Goal: Task Accomplishment & Management: Manage account settings

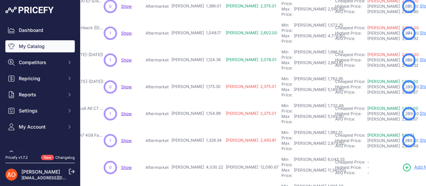
scroll to position [221, 115]
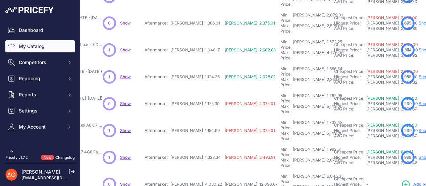
scroll to position [238, 115]
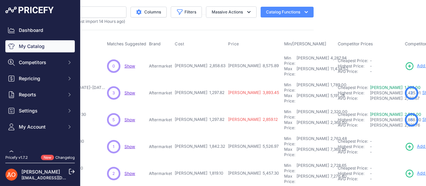
scroll to position [0, 110]
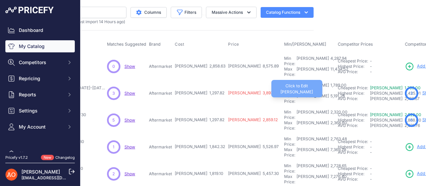
click at [329, 93] on div "5,191.28" at bounding box center [337, 98] width 16 height 11
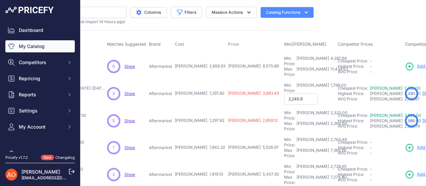
type input "2,245.98"
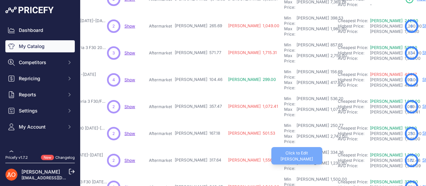
scroll to position [221, 110]
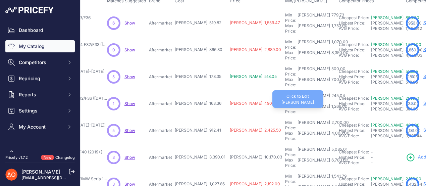
scroll to position [53, 110]
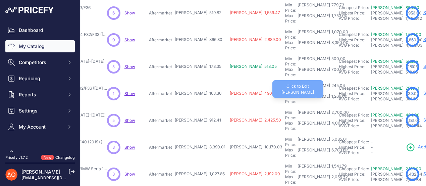
click at [330, 93] on div "1,266.00" at bounding box center [338, 98] width 17 height 11
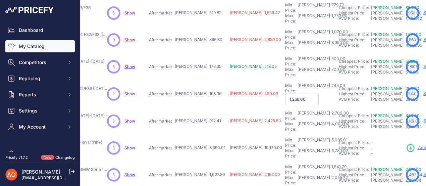
click at [285, 93] on input "1,266.00" at bounding box center [302, 98] width 34 height 11
type input "1"
type input "1,125.00"
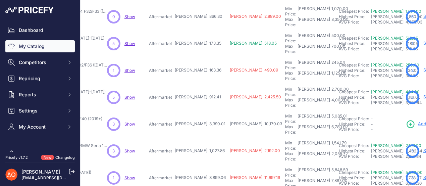
scroll to position [87, 110]
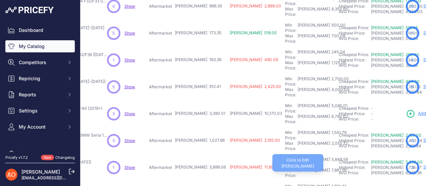
click at [330, 167] on div "7,887.00" at bounding box center [338, 172] width 17 height 11
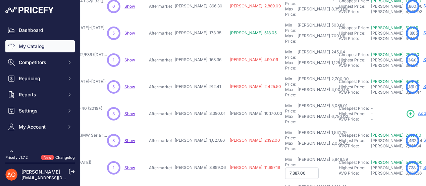
click at [285, 167] on input "7,887.00" at bounding box center [302, 172] width 34 height 11
type input "7,577.00"
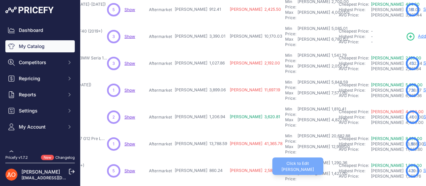
scroll to position [154, 110]
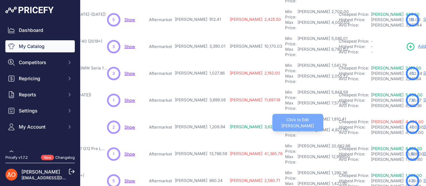
click at [330, 127] on div "4,827.76" at bounding box center [338, 132] width 17 height 11
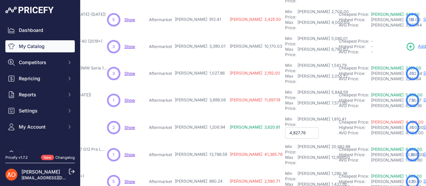
click at [285, 127] on input "4,827.76" at bounding box center [302, 132] width 34 height 11
type input "3,827.76"
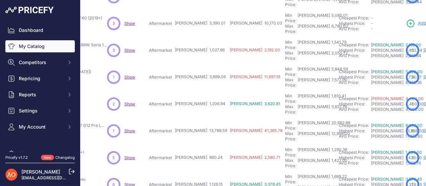
scroll to position [187, 110]
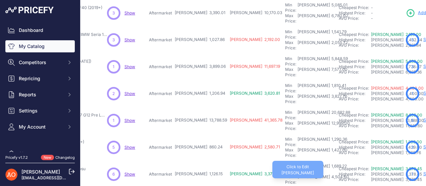
click at [330, 174] on div "4,504.60" at bounding box center [339, 179] width 19 height 11
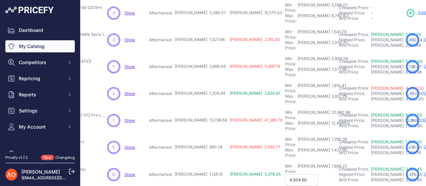
click at [285, 174] on input "4,504.60" at bounding box center [302, 179] width 34 height 11
type input "3,204.60"
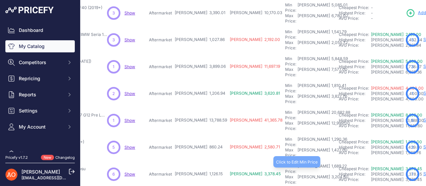
scroll to position [221, 110]
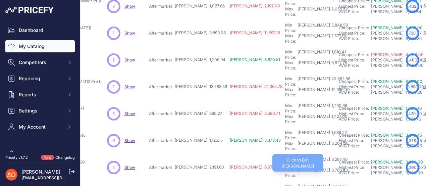
click at [330, 167] on div "8,766.40" at bounding box center [339, 172] width 18 height 11
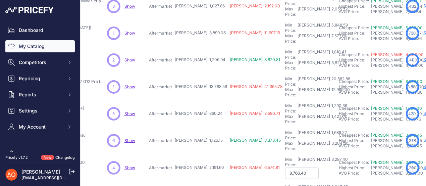
click at [285, 167] on input "8,766.40" at bounding box center [302, 172] width 34 height 11
click at [265, 161] on div "My Catalog 332 Products" at bounding box center [145, 21] width 338 height 470
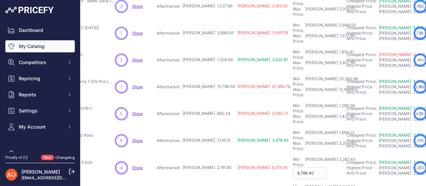
scroll to position [221, 108]
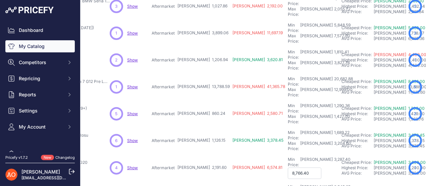
click at [287, 167] on input "8,766.40" at bounding box center [304, 172] width 34 height 11
type input "4,766.40"
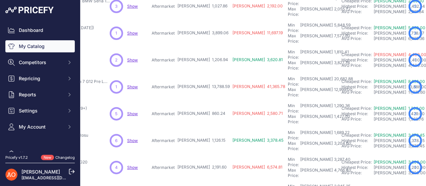
type input "3,154.00"
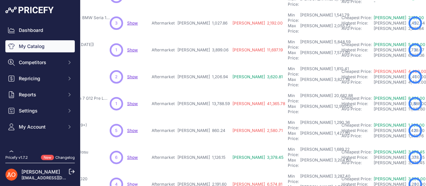
scroll to position [238, 108]
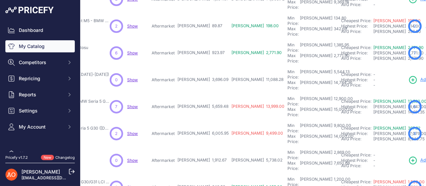
scroll to position [221, 108]
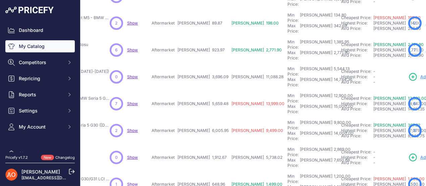
scroll to position [238, 108]
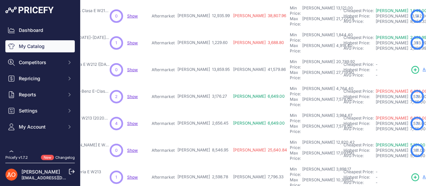
scroll to position [221, 108]
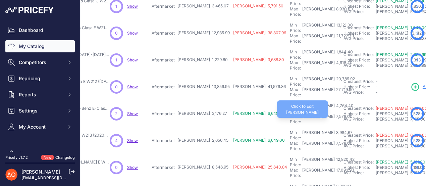
click at [334, 114] on div "7,578.00" at bounding box center [343, 119] width 18 height 11
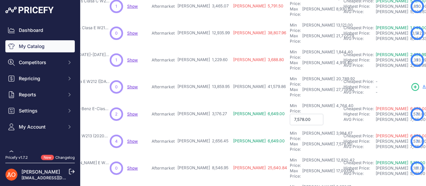
click at [289, 114] on input "7,578.00" at bounding box center [306, 119] width 34 height 11
type input "7,478.00"
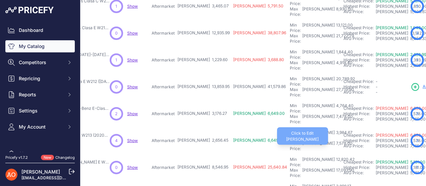
click at [334, 140] on div "7,578.00" at bounding box center [343, 145] width 18 height 11
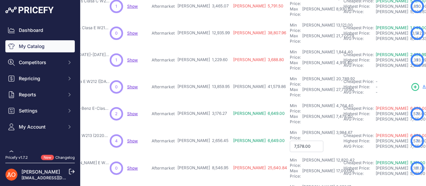
click at [289, 140] on input "7,578.00" at bounding box center [306, 145] width 34 height 11
type input "7,478.00"
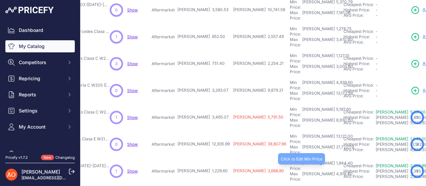
scroll to position [120, 108]
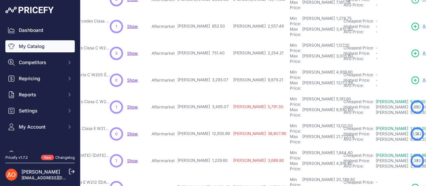
drag, startPoint x: 193, startPoint y: 92, endPoint x: 202, endPoint y: 92, distance: 9.0
click at [202, 131] on span "[PERSON_NAME] 12,935.99" at bounding box center [203, 133] width 52 height 5
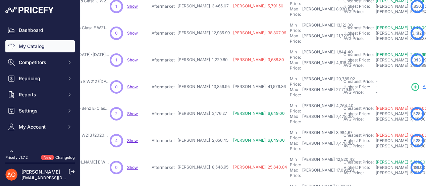
scroll to position [221, 108]
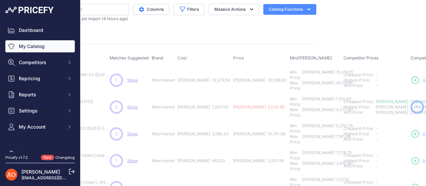
scroll to position [0, 108]
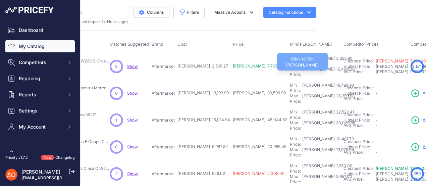
click at [334, 66] on div "12,499.00" at bounding box center [344, 71] width 20 height 11
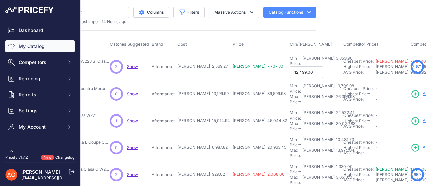
click at [289, 67] on input "12,499.00" at bounding box center [306, 71] width 34 height 11
click at [289, 66] on input "12,499.00" at bounding box center [306, 71] width 34 height 11
type input "12,099.00"
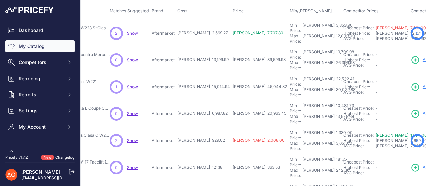
scroll to position [67, 108]
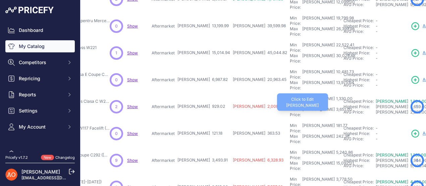
click at [334, 107] on div "3,651.00" at bounding box center [342, 112] width 17 height 11
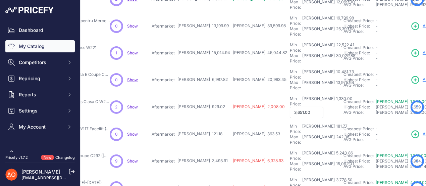
click at [289, 107] on input "3,651.00" at bounding box center [306, 112] width 34 height 11
type input "3,551.00"
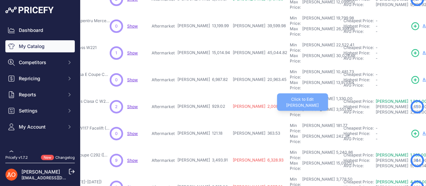
scroll to position [134, 108]
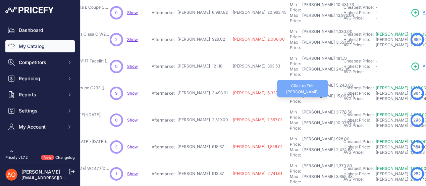
click at [334, 93] on div "15,092.01" at bounding box center [343, 98] width 19 height 11
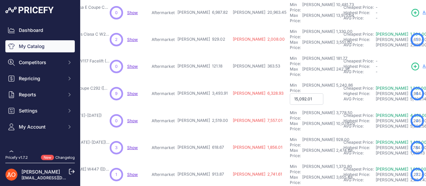
click at [289, 93] on input "15,092.01" at bounding box center [306, 98] width 34 height 11
type input "7,092.01"
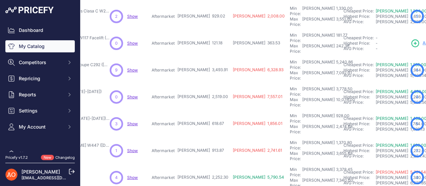
scroll to position [167, 108]
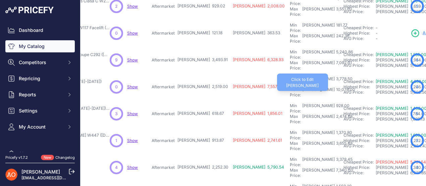
click at [334, 87] on div "10,076.00" at bounding box center [344, 92] width 20 height 11
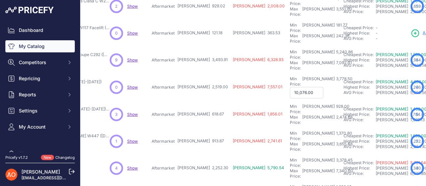
click at [289, 87] on input "10,076.00" at bounding box center [306, 92] width 34 height 11
click at [289, 87] on input "6,076.00" at bounding box center [306, 92] width 34 height 11
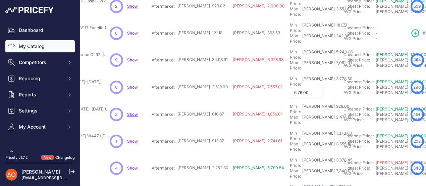
type input "6,976.00"
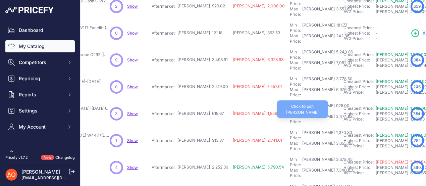
click at [334, 114] on div "2,474.68" at bounding box center [343, 119] width 18 height 11
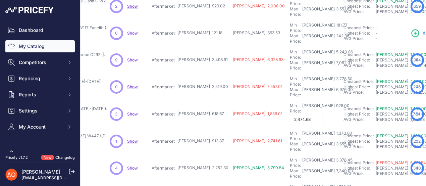
click at [289, 114] on input "2,474.68" at bounding box center [306, 119] width 34 height 11
click at [289, 114] on input "1,474.68" at bounding box center [306, 119] width 34 height 11
type input "1,574.68"
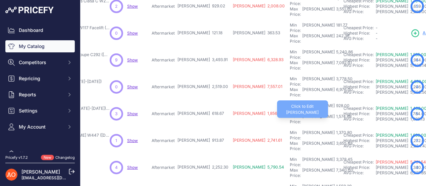
scroll to position [201, 108]
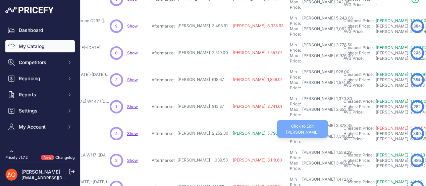
click at [334, 133] on div "7,340.00" at bounding box center [343, 138] width 18 height 11
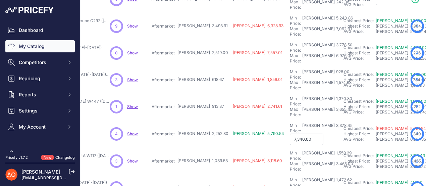
click at [289, 133] on input "7,340.00" at bounding box center [306, 138] width 34 height 11
click at [289, 133] on input "6,340.00" at bounding box center [306, 138] width 34 height 11
type input "6,940.00"
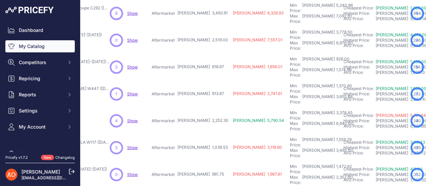
scroll to position [221, 108]
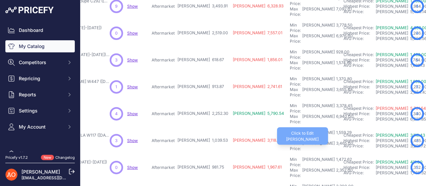
click at [334, 140] on div "3,465.00" at bounding box center [343, 145] width 18 height 11
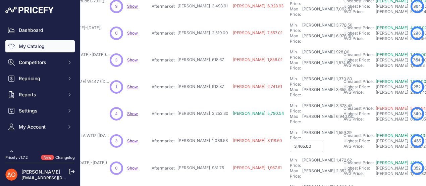
click at [289, 140] on input "3,465.00" at bounding box center [306, 145] width 34 height 11
type input "3,165.00"
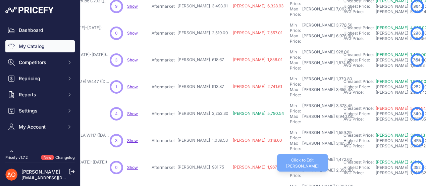
click at [334, 167] on div "2,352.00" at bounding box center [343, 172] width 18 height 11
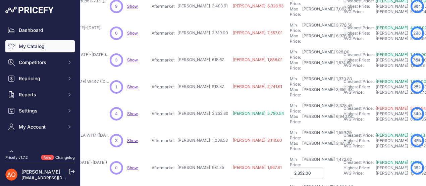
click at [289, 167] on input "2,352.00" at bounding box center [306, 172] width 34 height 11
type input "2,152.00"
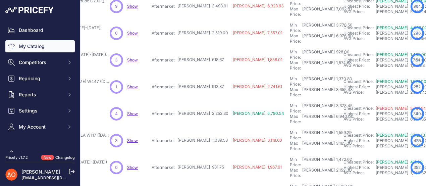
type input "2,168.00"
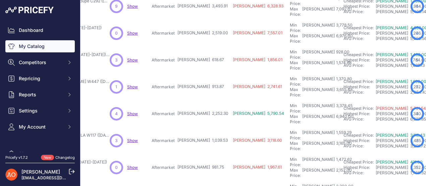
type input "3,374.00"
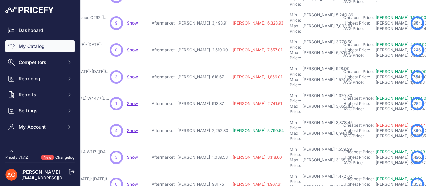
scroll to position [238, 108]
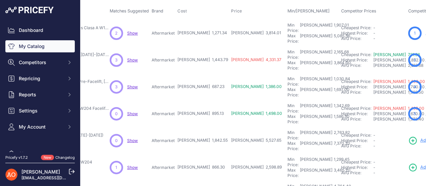
scroll to position [0, 108]
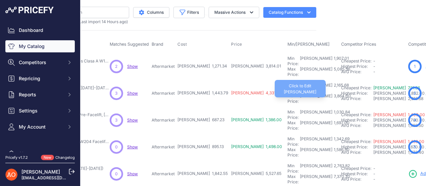
click at [332, 93] on div "3,864.00" at bounding box center [341, 98] width 18 height 11
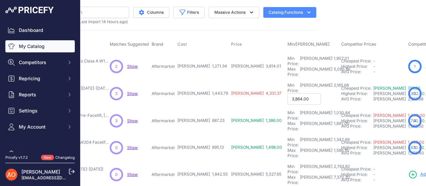
click at [287, 93] on input "3,864.00" at bounding box center [304, 98] width 34 height 11
type input "3,664.00"
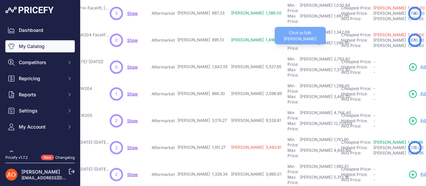
scroll to position [134, 108]
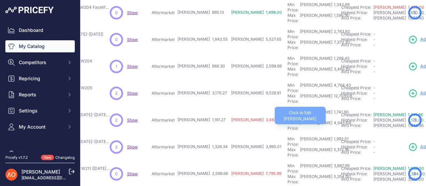
click at [332, 120] on div "4,645.08" at bounding box center [341, 125] width 18 height 11
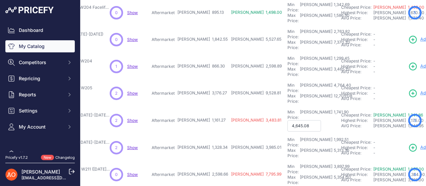
click at [287, 120] on input "4,645.08" at bounding box center [304, 125] width 34 height 11
drag, startPoint x: 252, startPoint y: 81, endPoint x: 259, endPoint y: 79, distance: 8.0
click at [287, 120] on input "2,645.08" at bounding box center [304, 125] width 34 height 11
type input "2,045.08"
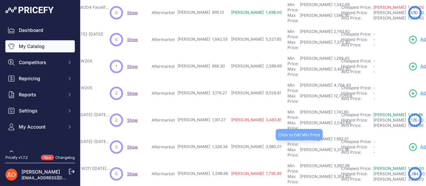
scroll to position [167, 108]
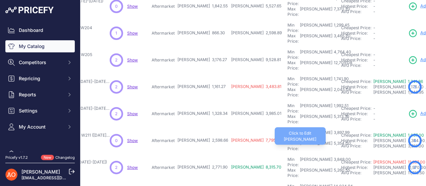
click at [332, 140] on div "5,354.00" at bounding box center [341, 145] width 18 height 11
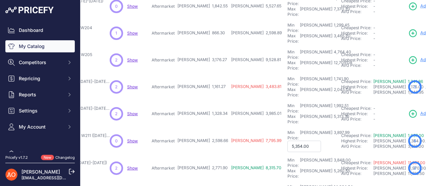
click at [287, 140] on input "5,354.00" at bounding box center [304, 145] width 34 height 11
drag, startPoint x: 251, startPoint y: 92, endPoint x: 254, endPoint y: 90, distance: 3.7
click at [287, 140] on input "5,154.00" at bounding box center [304, 145] width 34 height 11
type input "5,134.00"
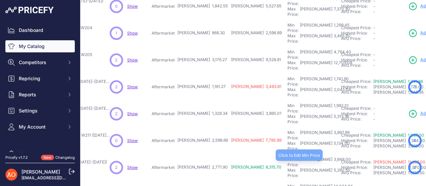
scroll to position [201, 108]
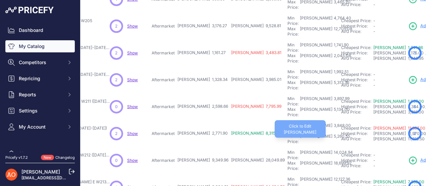
click at [332, 133] on div "5,260.55" at bounding box center [341, 138] width 18 height 11
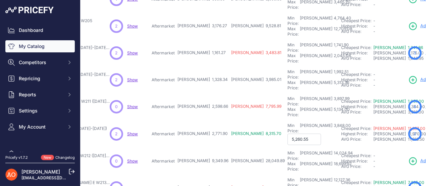
click at [287, 133] on input "5,260.55" at bounding box center [304, 138] width 34 height 11
drag, startPoint x: 264, startPoint y: 79, endPoint x: 239, endPoint y: 78, distance: 25.5
click at [239, 120] on tr "Kit Exterior W212 E63 Versiune Capota ([DATE]-[DATE]) Show" at bounding box center [280, 133] width 604 height 27
type input "9,870.89"
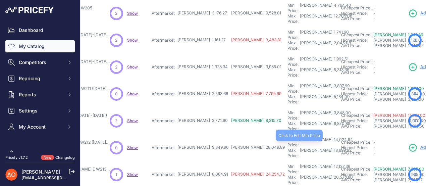
scroll to position [221, 108]
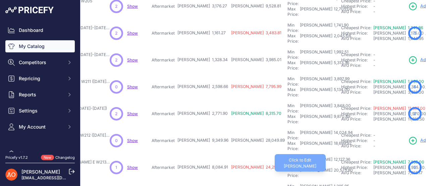
click at [332, 167] on div "20,575.80" at bounding box center [342, 172] width 20 height 11
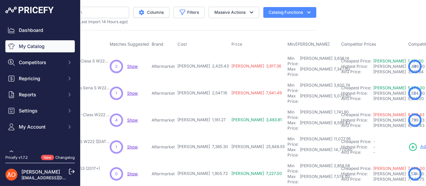
scroll to position [0, 108]
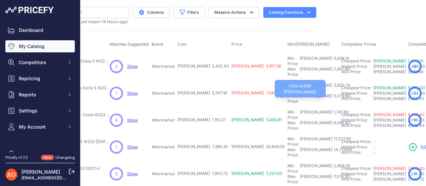
click at [332, 93] on div "5,078.00" at bounding box center [341, 98] width 18 height 11
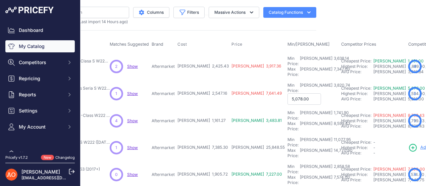
click at [287, 93] on input "5,078.00" at bounding box center [304, 98] width 34 height 11
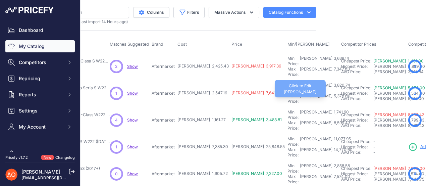
click at [332, 93] on div "5,378.00" at bounding box center [341, 98] width 18 height 11
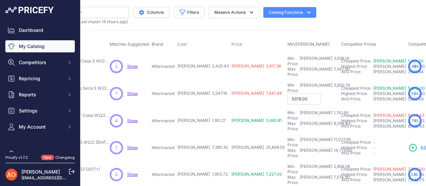
click at [287, 93] on input "5378.00" at bounding box center [304, 98] width 34 height 11
type input "5,368.00"
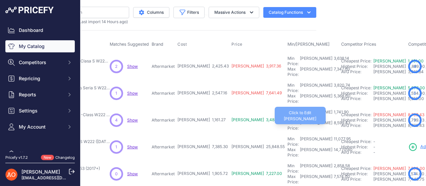
click at [332, 120] on div "8,599.43" at bounding box center [341, 125] width 18 height 11
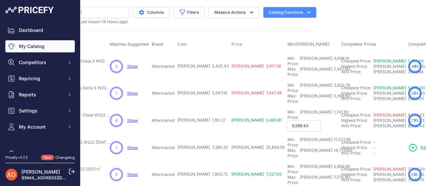
click at [287, 120] on input "8,599.43" at bounding box center [304, 125] width 34 height 11
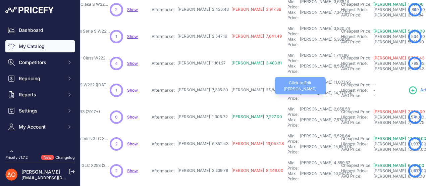
scroll to position [67, 108]
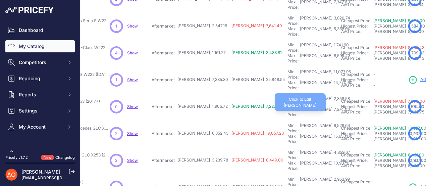
click at [332, 107] on div "7,574.00" at bounding box center [341, 112] width 18 height 11
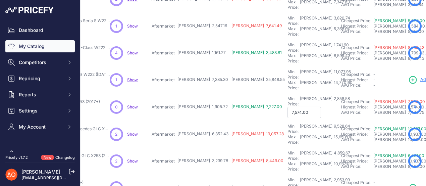
click at [287, 107] on input "7,574.00" at bounding box center [304, 112] width 34 height 11
click at [287, 107] on input "7,474.00" at bounding box center [304, 112] width 34 height 11
type input "7,439.00"
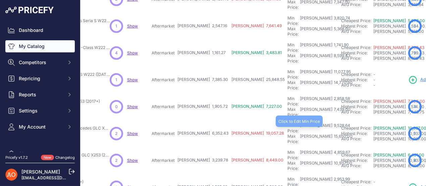
scroll to position [101, 108]
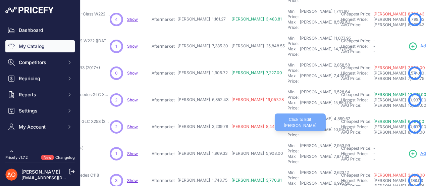
click at [332, 127] on div "10,937.00" at bounding box center [342, 132] width 20 height 11
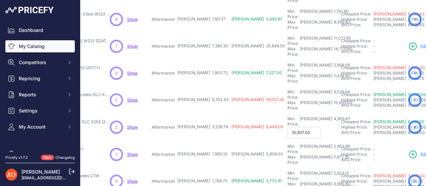
click at [287, 127] on input "10,937.00" at bounding box center [304, 132] width 34 height 11
type input "10,637.00"
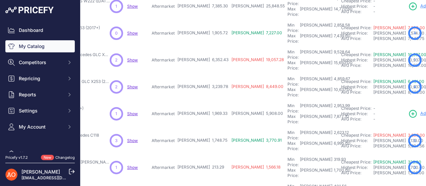
scroll to position [167, 108]
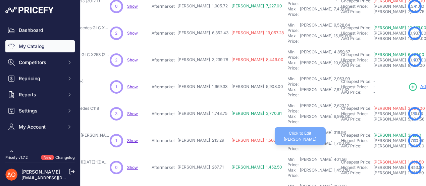
click at [332, 140] on div "1,700.00" at bounding box center [341, 145] width 18 height 11
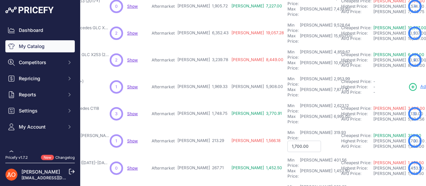
click at [287, 140] on input "1,700.00" at bounding box center [304, 145] width 34 height 11
type input "1,650.00"
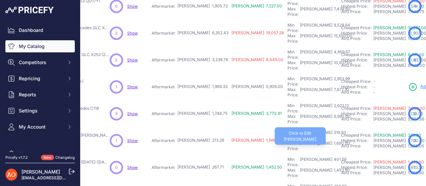
scroll to position [201, 108]
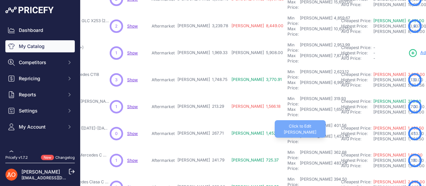
click at [332, 133] on div "1,453.50" at bounding box center [340, 138] width 17 height 11
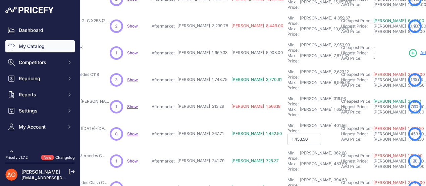
click at [287, 133] on input "1,453.50" at bounding box center [304, 138] width 34 height 11
type input "1,323.50"
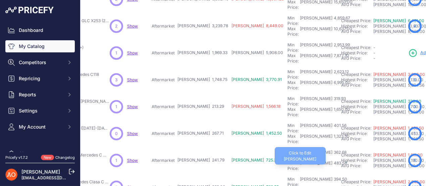
click at [332, 160] on div "483.58" at bounding box center [339, 165] width 14 height 11
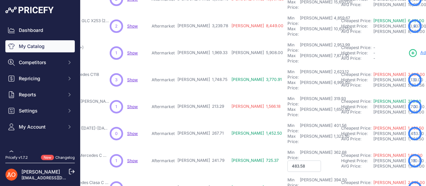
click at [287, 160] on input "483.58" at bounding box center [304, 165] width 34 height 11
type input "4"
type input "1,890.76"
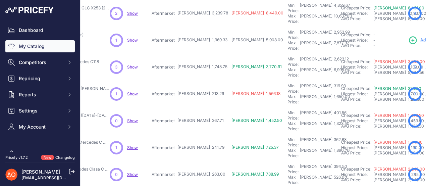
scroll to position [221, 108]
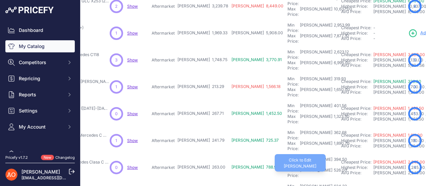
click at [332, 167] on div "526.00" at bounding box center [339, 172] width 15 height 11
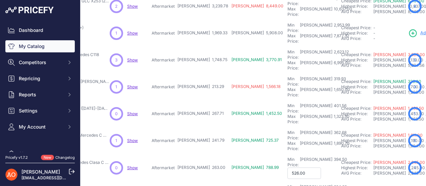
click at [287, 167] on input "526.00" at bounding box center [304, 172] width 34 height 11
type input "5"
type input "1,547.99"
type input "2,167.80"
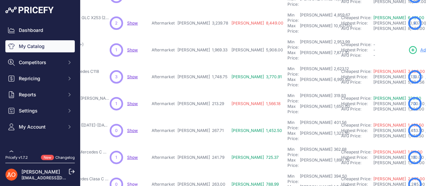
scroll to position [238, 108]
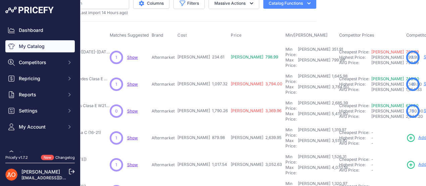
scroll to position [0, 108]
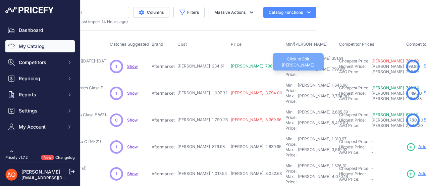
click at [330, 66] on div "799.99" at bounding box center [337, 71] width 14 height 11
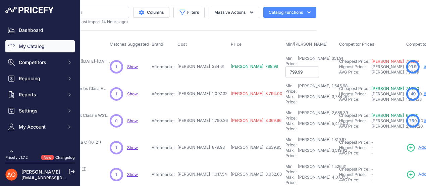
click at [285, 67] on input "799.99" at bounding box center [302, 71] width 34 height 11
click at [285, 66] on input "799.99" at bounding box center [302, 71] width 34 height 11
click at [285, 66] on input "699.99" at bounding box center [302, 71] width 34 height 11
type input "699.54"
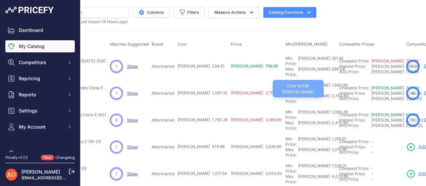
click at [330, 93] on div "3,784.00" at bounding box center [339, 98] width 18 height 11
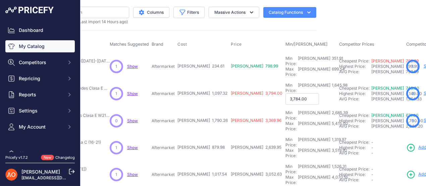
click at [285, 93] on input "3,784.00" at bounding box center [302, 98] width 34 height 11
click at [285, 93] on input "2,784.00" at bounding box center [302, 98] width 34 height 11
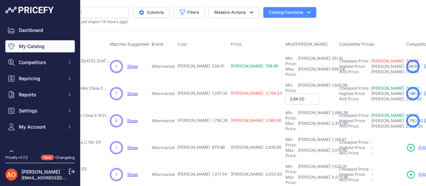
type input "2,084.00"
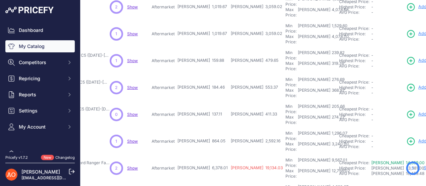
scroll to position [221, 108]
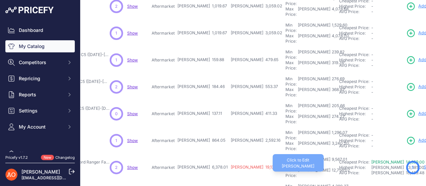
click at [330, 167] on div "12,756.02" at bounding box center [339, 172] width 19 height 11
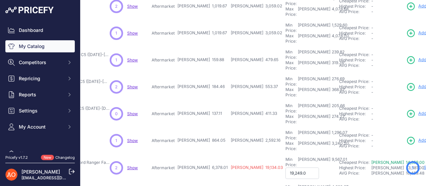
type input "19,249.00"
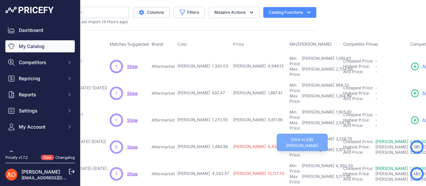
scroll to position [33, 108]
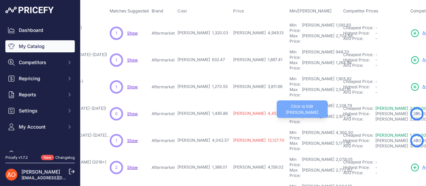
click at [334, 114] on div "2,971.72" at bounding box center [342, 119] width 17 height 11
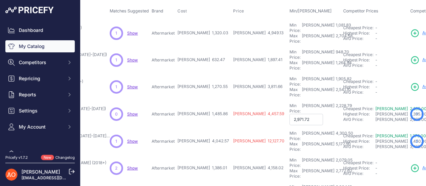
click at [289, 114] on input "2,971.72" at bounding box center [306, 119] width 34 height 11
type input "2,171.72"
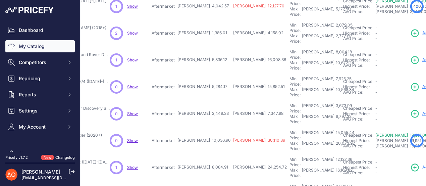
scroll to position [221, 108]
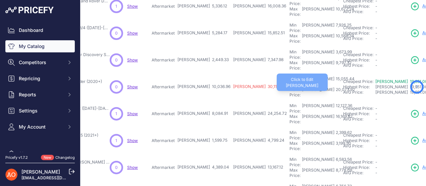
click at [334, 87] on div "20,073.92" at bounding box center [344, 92] width 20 height 11
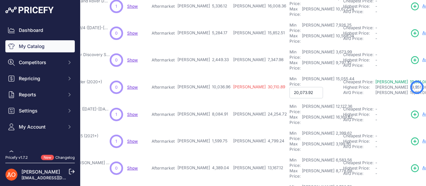
click at [289, 87] on input "20,073.92" at bounding box center [306, 92] width 34 height 11
type input "19,073.92"
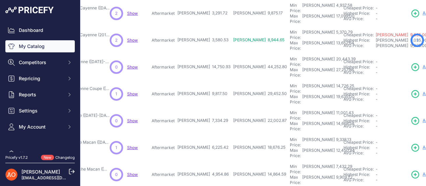
scroll to position [221, 108]
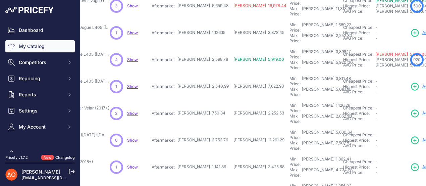
scroll to position [221, 108]
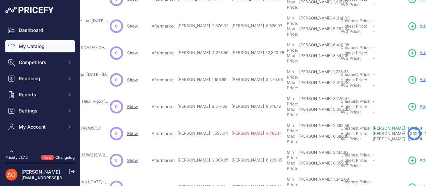
scroll to position [221, 108]
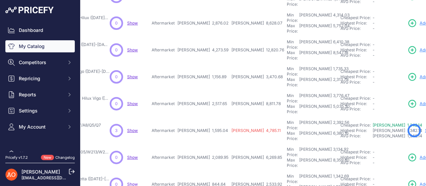
scroll to position [238, 108]
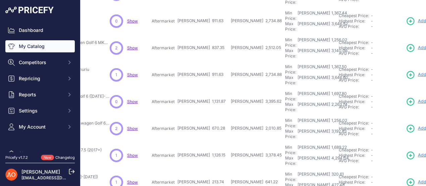
scroll to position [221, 108]
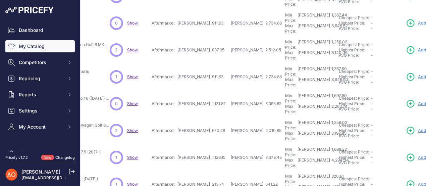
scroll to position [238, 108]
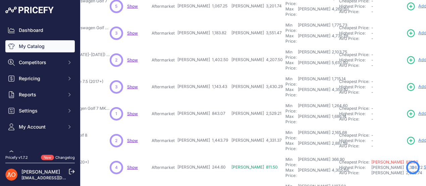
scroll to position [201, 108]
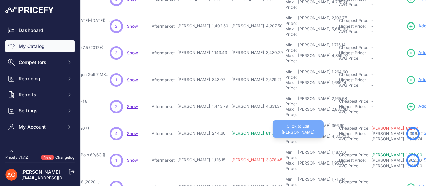
click at [330, 133] on div "4,305.06" at bounding box center [339, 138] width 18 height 11
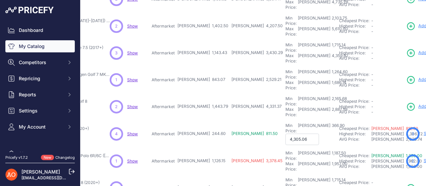
click at [285, 133] on input "4,305.06" at bounding box center [302, 138] width 34 height 11
type input "4,105.06"
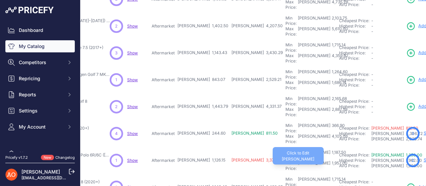
click at [330, 160] on div "1,957.00" at bounding box center [338, 165] width 17 height 11
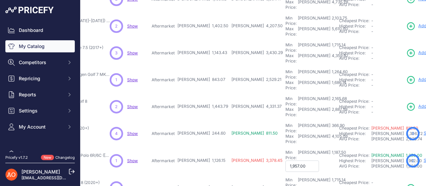
click at [285, 160] on input "1,957.00" at bounding box center [302, 165] width 34 height 11
type input "1,857.00"
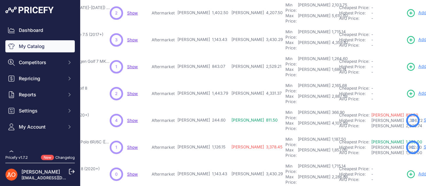
scroll to position [221, 108]
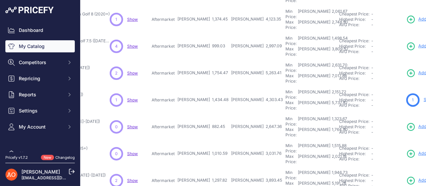
scroll to position [221, 108]
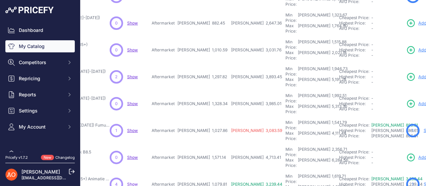
scroll to position [238, 108]
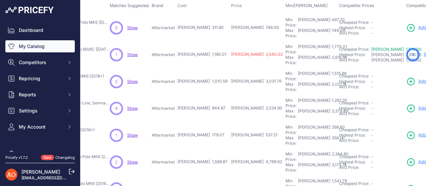
scroll to position [0, 108]
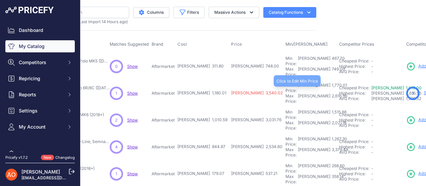
click at [285, 84] on div "Min Price: [PERSON_NAME] 1,770.01 -" at bounding box center [310, 87] width 51 height 11
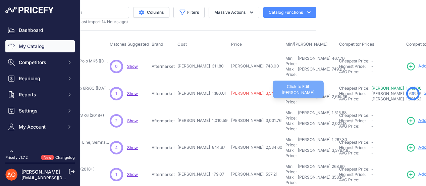
click at [330, 94] on div "2,616.56" at bounding box center [338, 99] width 17 height 11
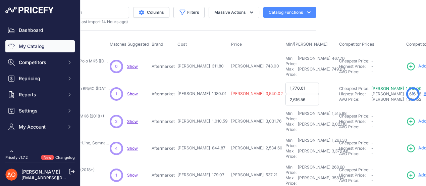
click at [285, 94] on input "2,616.56" at bounding box center [302, 99] width 34 height 11
type input "2,416.56"
click at [285, 82] on input "1,770.01" at bounding box center [302, 87] width 34 height 11
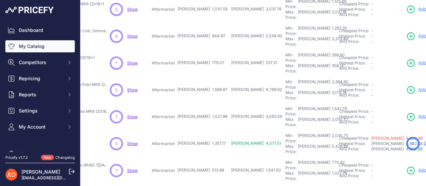
scroll to position [167, 108]
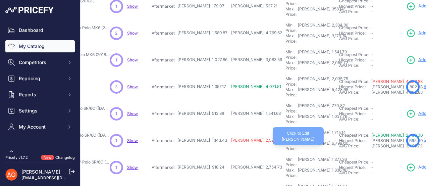
click at [330, 140] on div "6,799.00" at bounding box center [339, 145] width 18 height 11
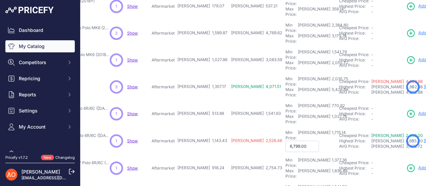
click at [285, 140] on input "6,799.00" at bounding box center [302, 145] width 34 height 11
type input "6,479.00"
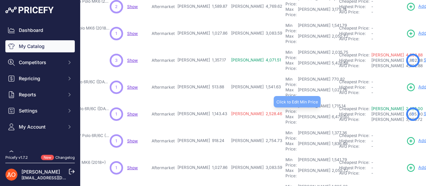
scroll to position [221, 108]
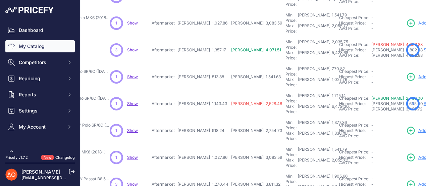
scroll to position [238, 108]
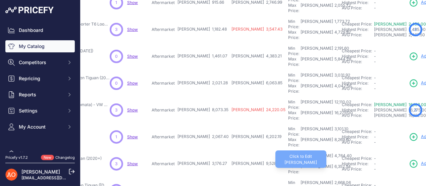
scroll to position [134, 108]
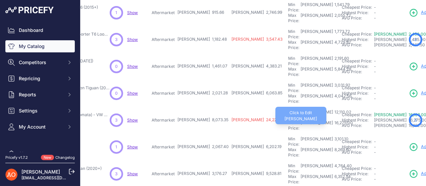
click at [333, 120] on div "16,275.00" at bounding box center [343, 125] width 20 height 11
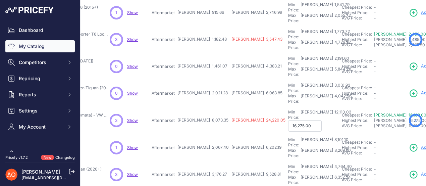
click at [288, 120] on input "16,275.00" at bounding box center [305, 125] width 34 height 11
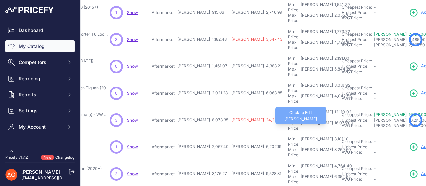
click at [333, 120] on div "16,075.00" at bounding box center [343, 125] width 20 height 11
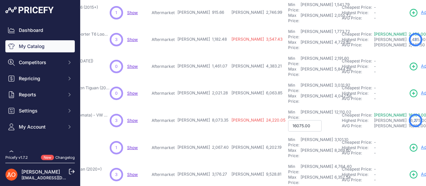
click at [288, 120] on input "16075.00" at bounding box center [305, 125] width 34 height 11
click at [288, 120] on input "16,095.00" at bounding box center [305, 125] width 34 height 11
type input "16,092.00"
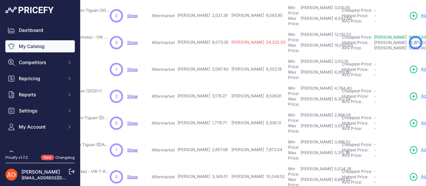
scroll to position [221, 108]
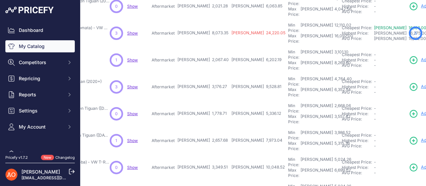
type input "5,441.00"
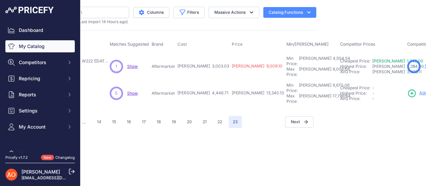
scroll to position [0, 104]
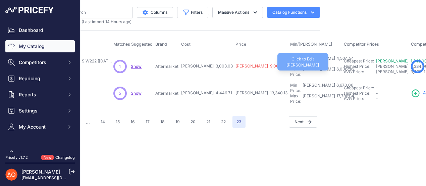
click at [335, 66] on div "6,006.06" at bounding box center [344, 71] width 18 height 11
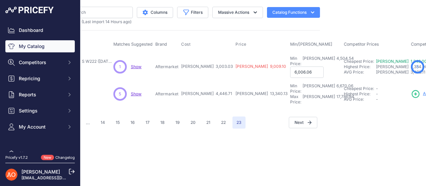
click at [290, 66] on input "6,006.06" at bounding box center [307, 71] width 34 height 11
type input "5,106.06"
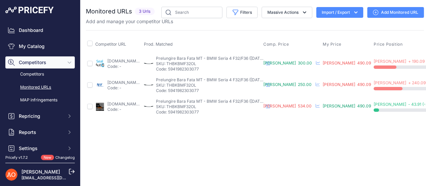
click at [131, 80] on link "accesoriiautotuning.ro/5997484pd/prelungire-bara-fata-cu-difuzor-bara-spate-eva…" at bounding box center [128, 82] width 43 height 5
click at [120, 61] on link "sealauto.ro/produs/prelungire-bara-fata-bmw-seria-4-f32-f36-2014-2020-m-design/…" at bounding box center [128, 60] width 43 height 5
click at [125, 101] on link "deluxetuning.ro/cumpara/prelungire-bara-fata-compatibil-cu-bmw-seria-4-f32-2013…" at bounding box center [128, 103] width 43 height 5
click at [125, 80] on link "accesoriiautotuning.ro/5997484pd/prelungire-bara-fata-cu-difuzor-bara-spate-eva…" at bounding box center [128, 82] width 43 height 5
